Goal: Task Accomplishment & Management: Manage account settings

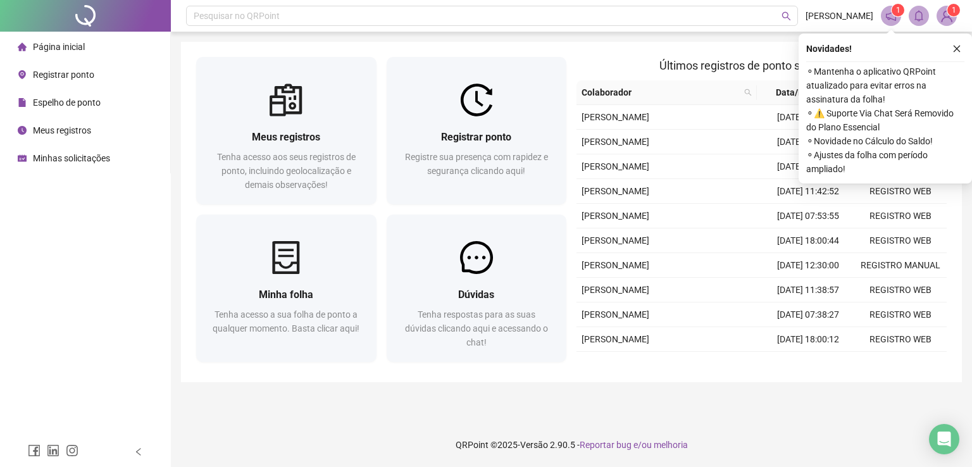
click at [98, 79] on li "Registrar ponto" at bounding box center [85, 74] width 165 height 25
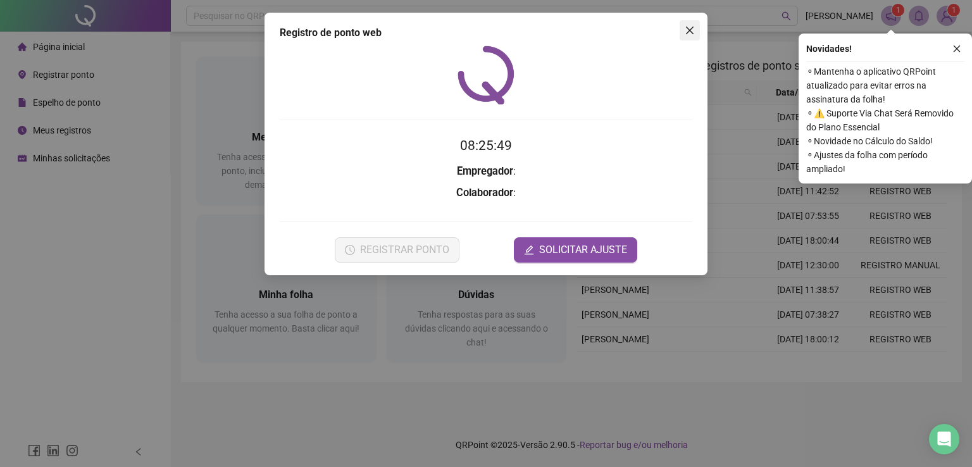
click at [691, 28] on icon "close" at bounding box center [690, 31] width 8 height 8
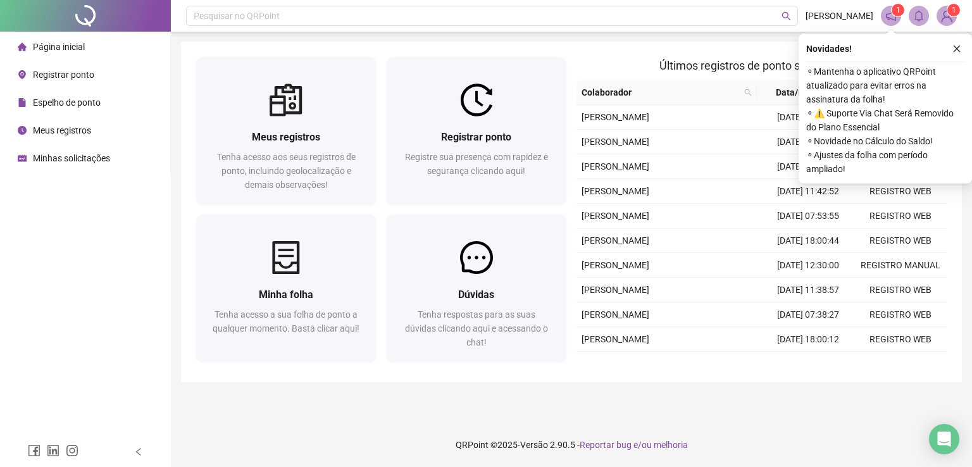
click at [80, 130] on span "Meus registros" at bounding box center [62, 130] width 58 height 10
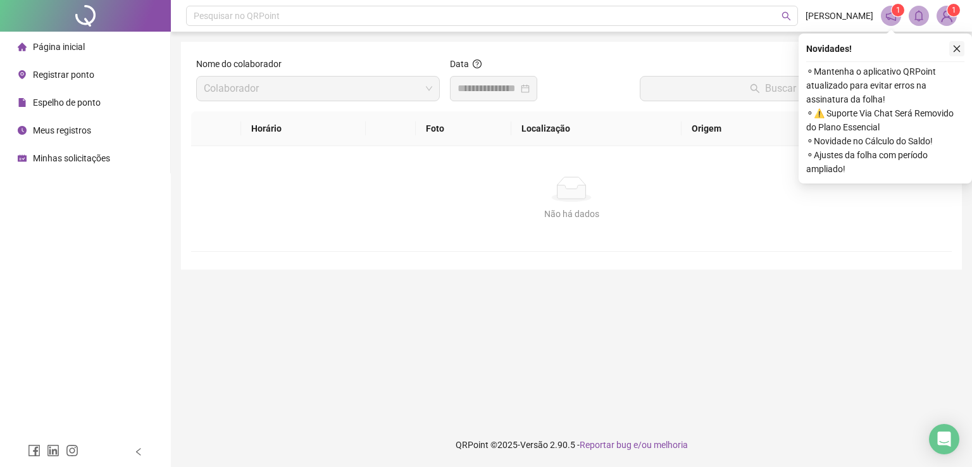
click at [955, 47] on icon "close" at bounding box center [957, 49] width 7 height 7
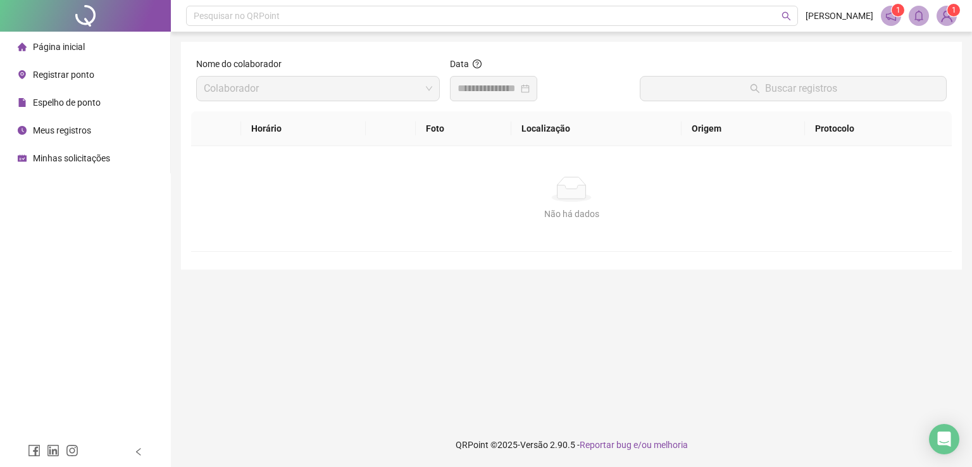
click at [480, 94] on input at bounding box center [488, 88] width 61 height 15
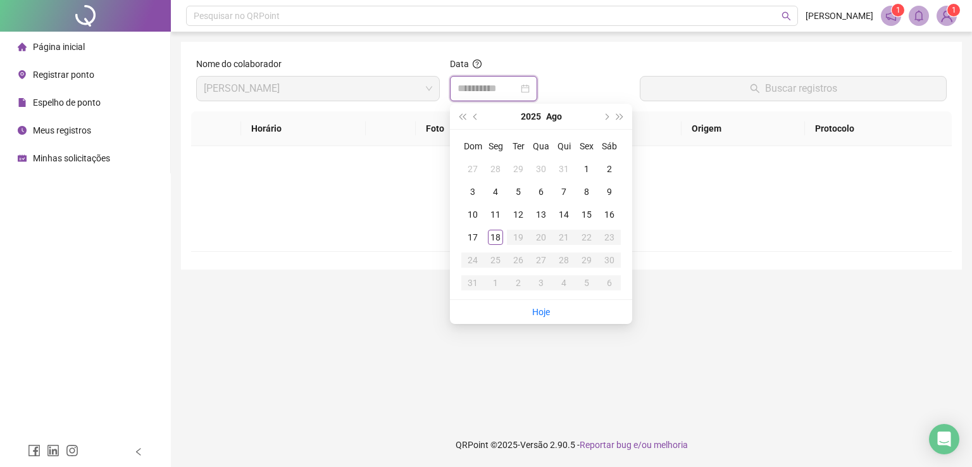
type input "**********"
click at [495, 235] on div "18" at bounding box center [495, 237] width 15 height 15
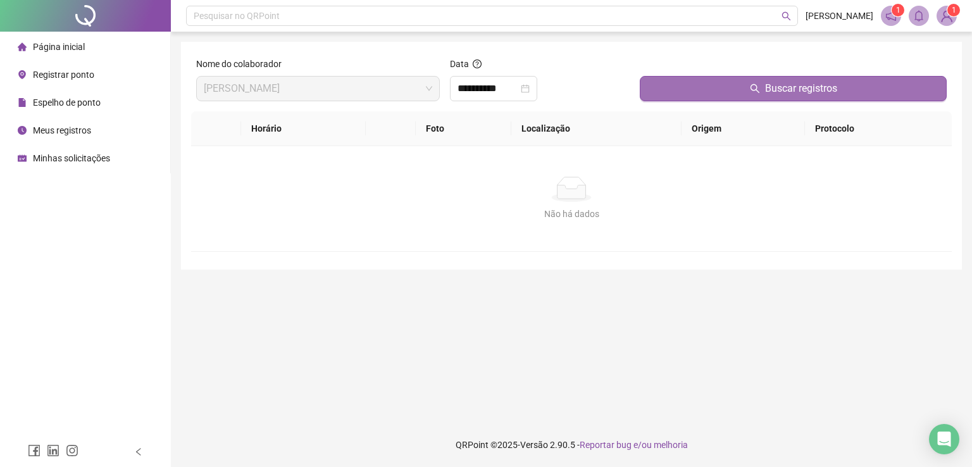
click at [746, 90] on button "Buscar registros" at bounding box center [793, 88] width 307 height 25
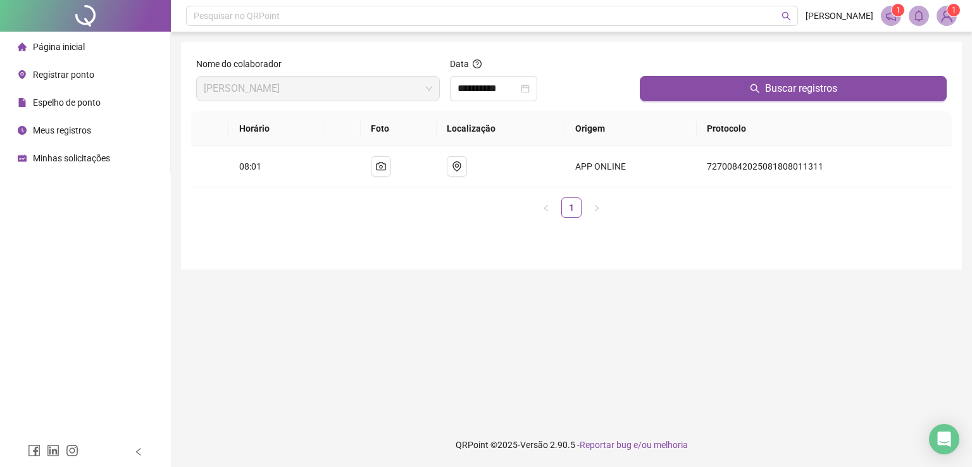
click at [76, 49] on span "Página inicial" at bounding box center [59, 47] width 52 height 10
